Goal: Transaction & Acquisition: Purchase product/service

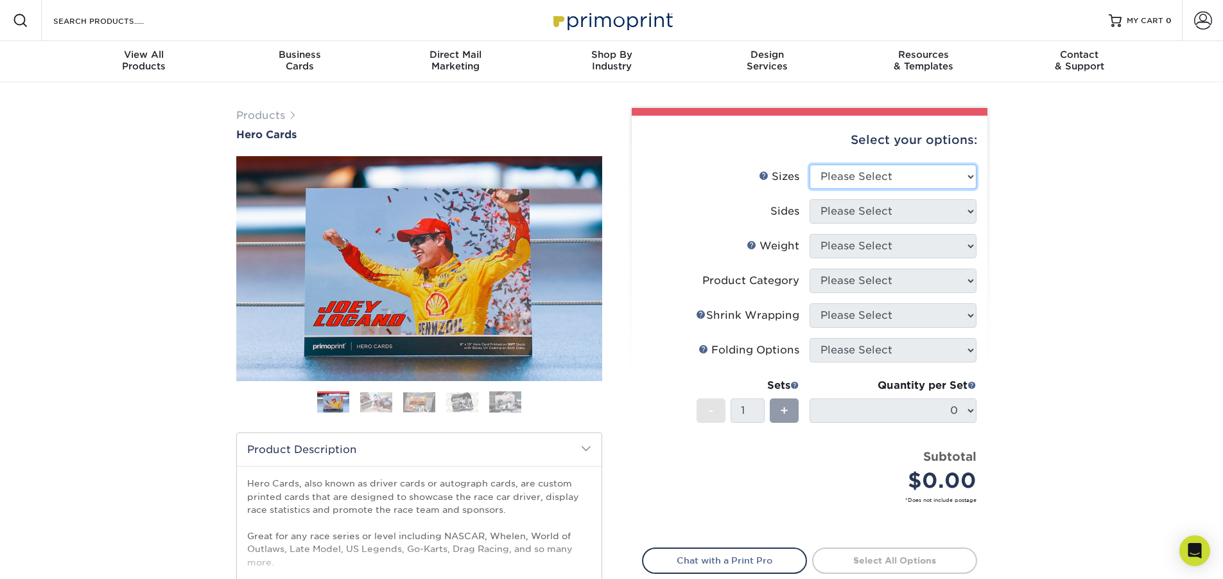
click at [898, 176] on select "Please Select 1.5" x 7" 4" x 6" 5" x 7" 6" x 8" 6" x 8.5" 6" x 9" 7" x 8.5" 7.5…" at bounding box center [893, 176] width 167 height 24
select select "6.00x8.00"
click at [810, 164] on select "Please Select 1.5" x 7" 4" x 6" 5" x 7" 6" x 8" 6" x 8.5" 6" x 9" 7" x 8.5" 7.5…" at bounding box center [893, 176] width 167 height 24
click at [872, 205] on select "Please Select Print Both Sides Print Front Only" at bounding box center [893, 211] width 167 height 24
select select "13abbda7-1d64-4f25-8bb2-c179b224825d"
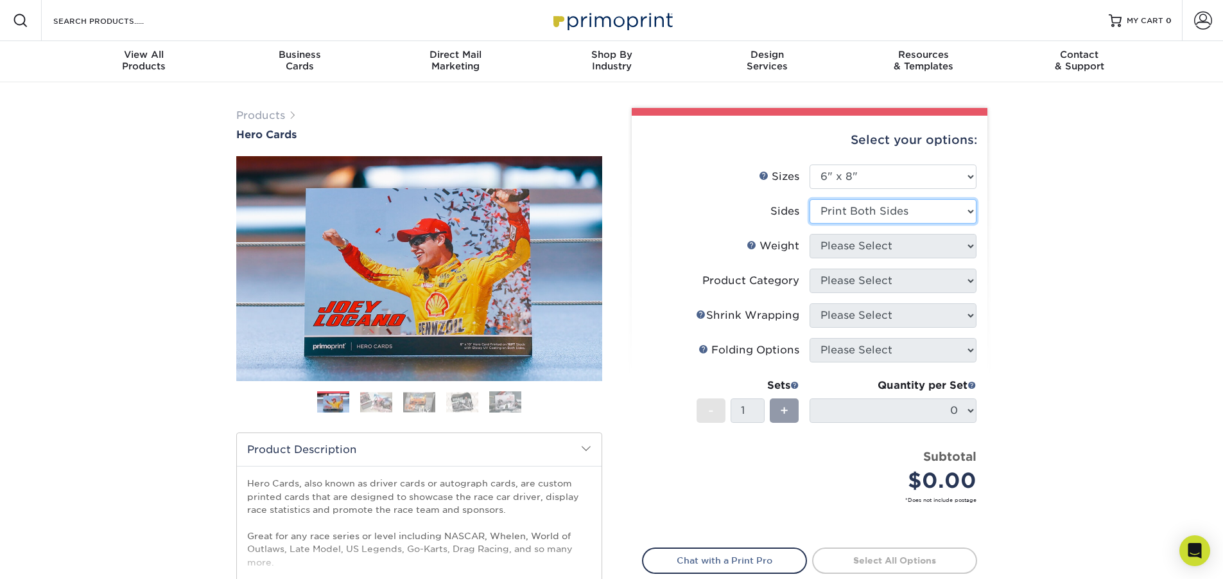
click at [810, 199] on select "Please Select Print Both Sides Print Front Only" at bounding box center [893, 211] width 167 height 24
click at [877, 239] on select "Please Select 14PT 16PT" at bounding box center [893, 246] width 167 height 24
select select "16PT"
click at [810, 234] on select "Please Select 14PT 16PT" at bounding box center [893, 246] width 167 height 24
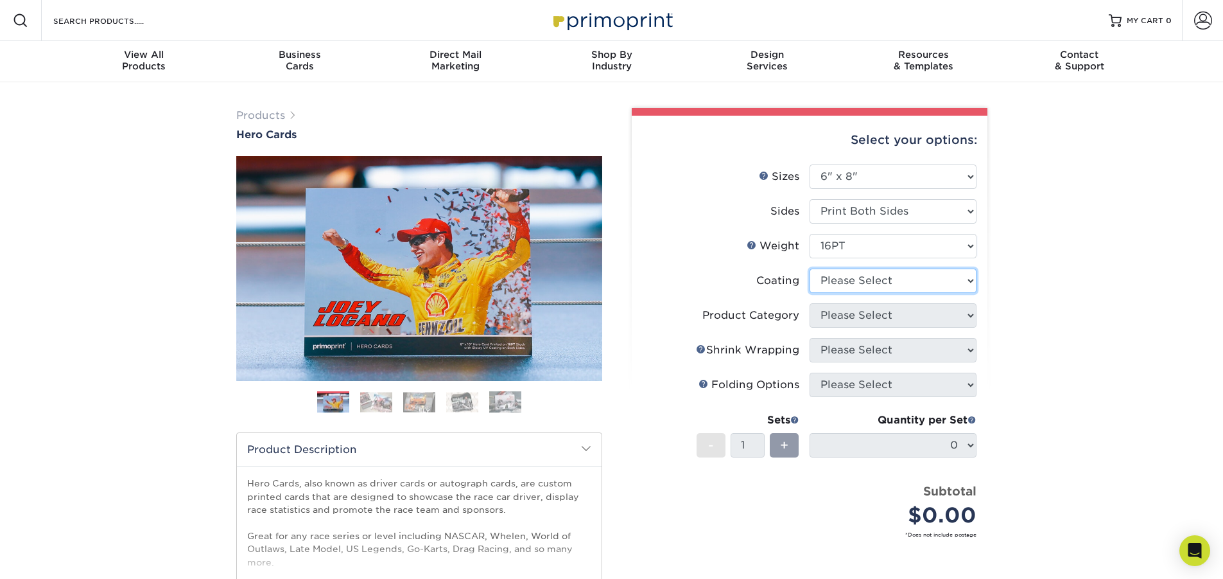
click at [875, 272] on select at bounding box center [893, 280] width 167 height 24
select select "121bb7b5-3b4d-429f-bd8d-bbf80e953313"
click at [810, 268] on select at bounding box center [893, 280] width 167 height 24
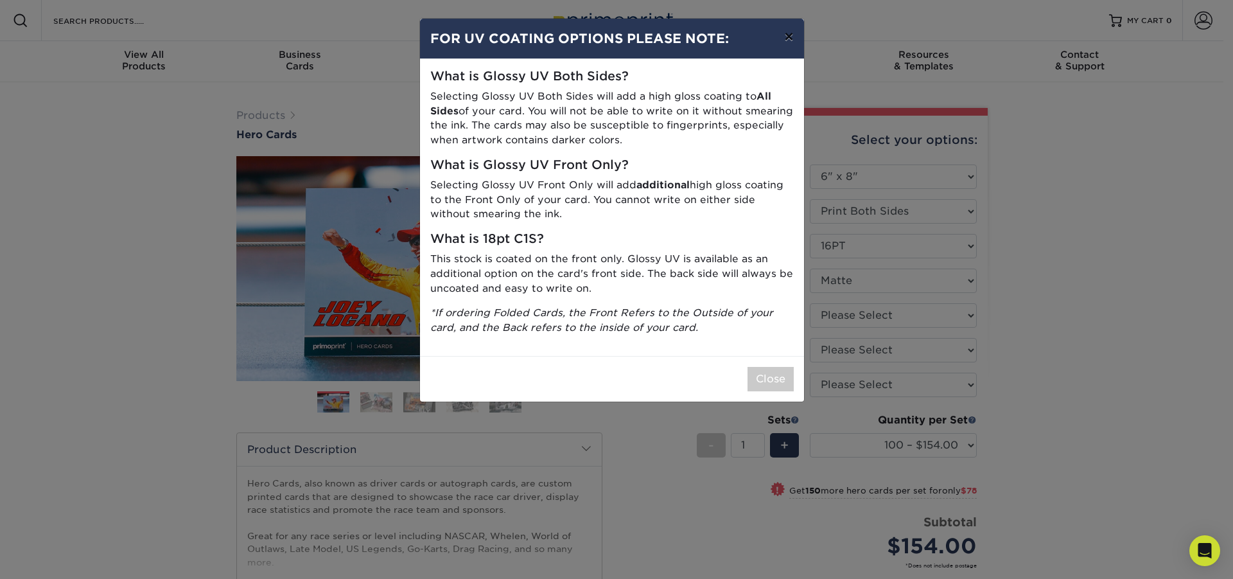
click at [788, 37] on button "×" at bounding box center [789, 37] width 30 height 36
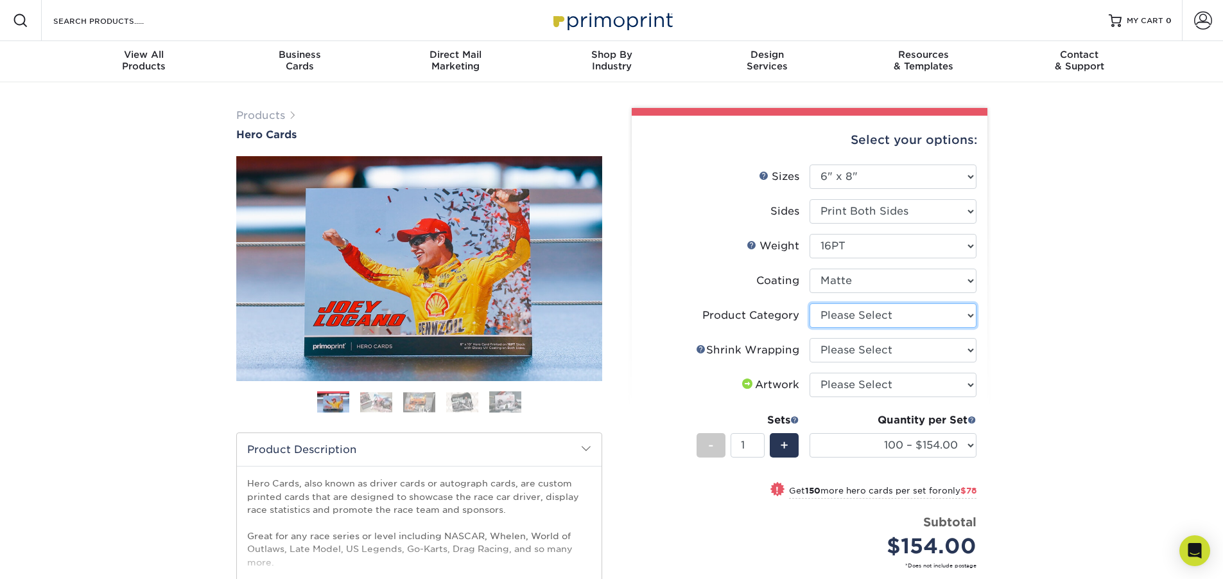
click at [863, 313] on select "Please Select Postcards" at bounding box center [893, 315] width 167 height 24
select select "9b7272e0-d6c8-4c3c-8e97-d3a1bcdab858"
click at [810, 303] on select "Please Select Postcards" at bounding box center [893, 315] width 167 height 24
click at [864, 347] on select "Please Select No Shrink Wrapping Shrink Wrap 100 Per Package Shrink Wrap 50 Per…" at bounding box center [893, 350] width 167 height 24
select select "c8749376-e7da-41d0-b3dc-647faf84d907"
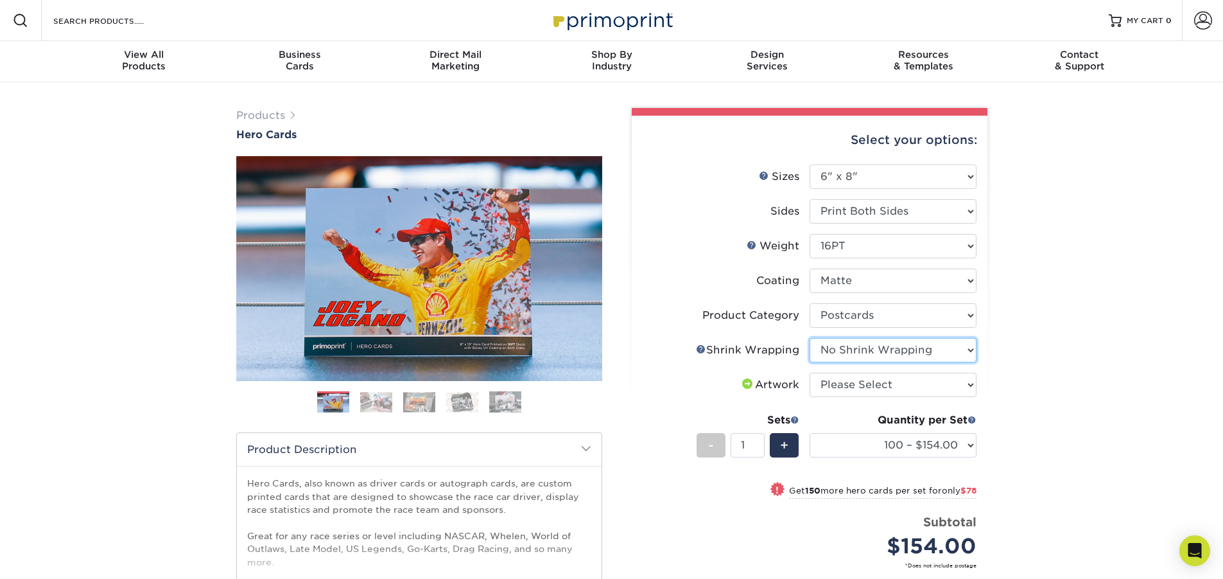
click at [810, 338] on select "Please Select No Shrink Wrapping Shrink Wrap 100 Per Package Shrink Wrap 50 Per…" at bounding box center [893, 350] width 167 height 24
click at [877, 356] on select "Please Select No Shrink Wrapping Shrink Wrap 100 Per Package Shrink Wrap 50 Per…" at bounding box center [893, 350] width 167 height 24
click at [881, 385] on select "Please Select I will upload files I need a design - $150" at bounding box center [893, 384] width 167 height 24
select select "upload"
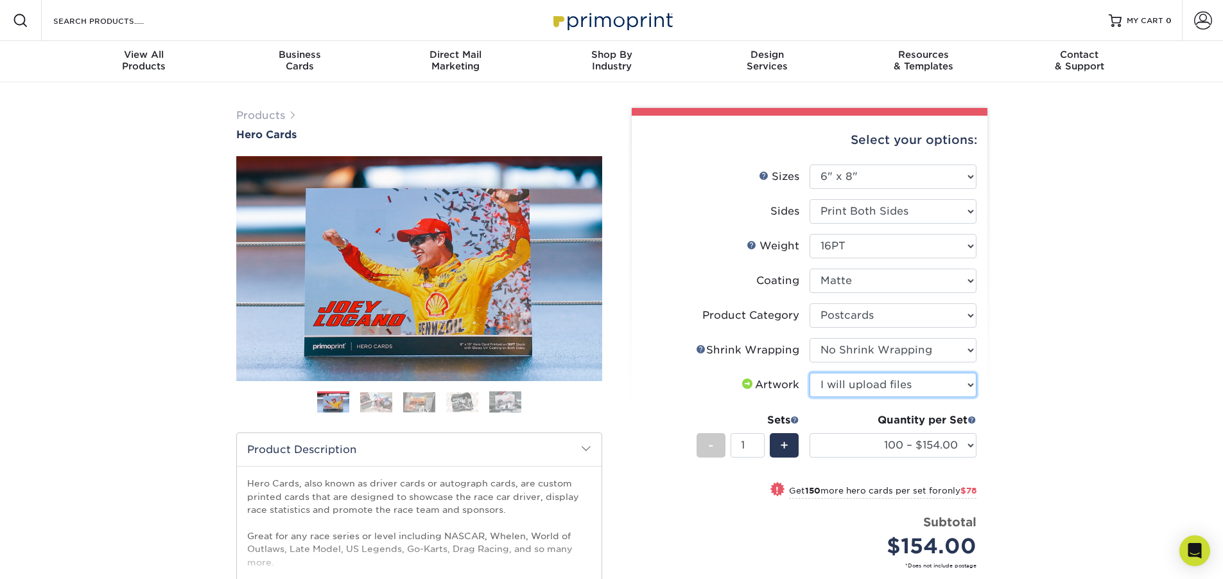
click at [810, 372] on select "Please Select I will upload files I need a design - $150" at bounding box center [893, 384] width 167 height 24
click at [964, 437] on select "100 – $154.00 250 – $232.00 500 – $257.00 1000 – $296.00 2500 – $476.00 5000 – …" at bounding box center [893, 445] width 167 height 24
click at [572, 116] on div "Products Hero Cards" at bounding box center [419, 124] width 366 height 33
